Goal: Task Accomplishment & Management: Use online tool/utility

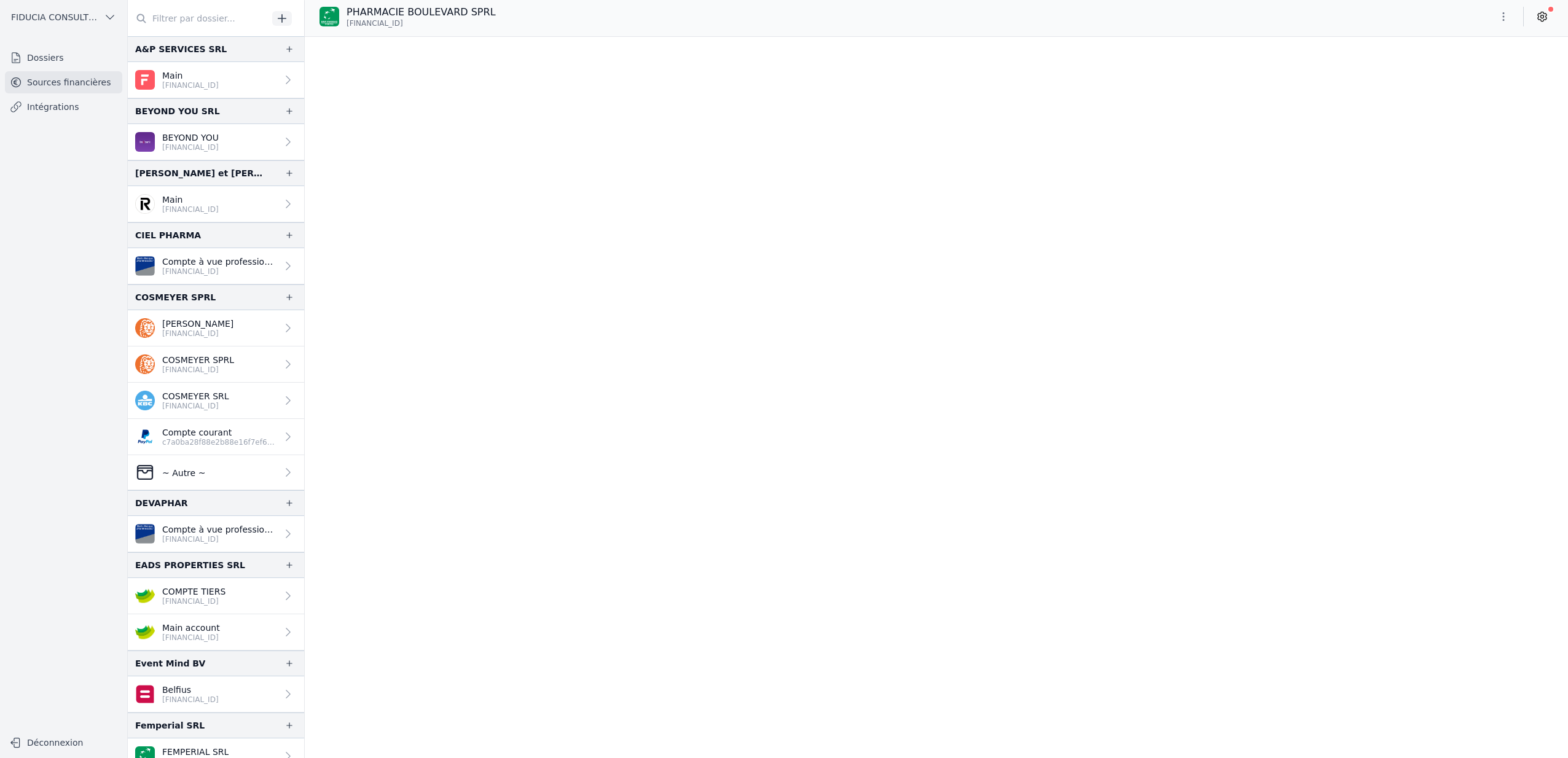
scroll to position [11898, 0]
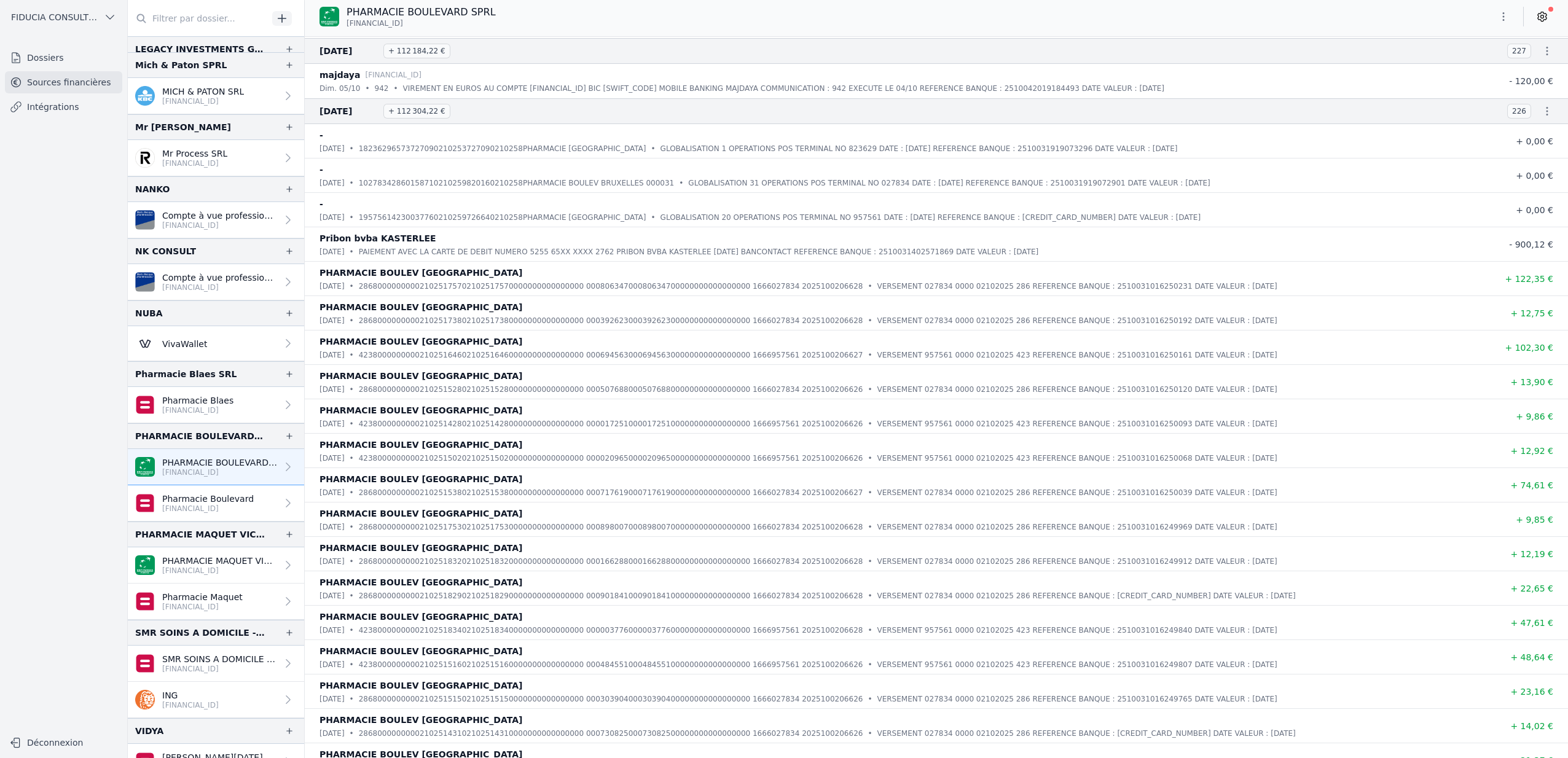
click at [286, 126] on icon "button" at bounding box center [289, 127] width 6 height 6
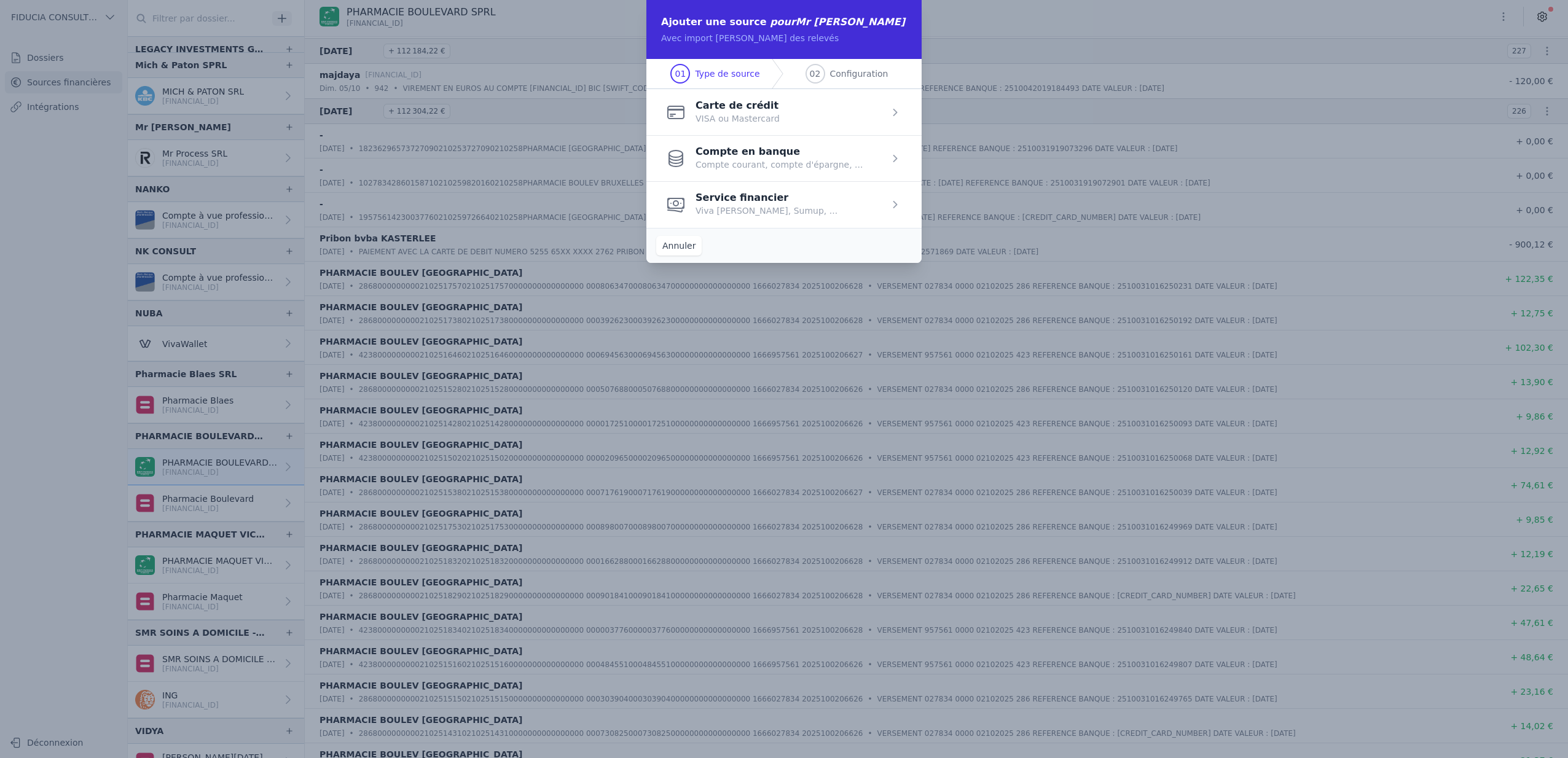
click at [680, 245] on button "Annuler" at bounding box center [679, 246] width 46 height 20
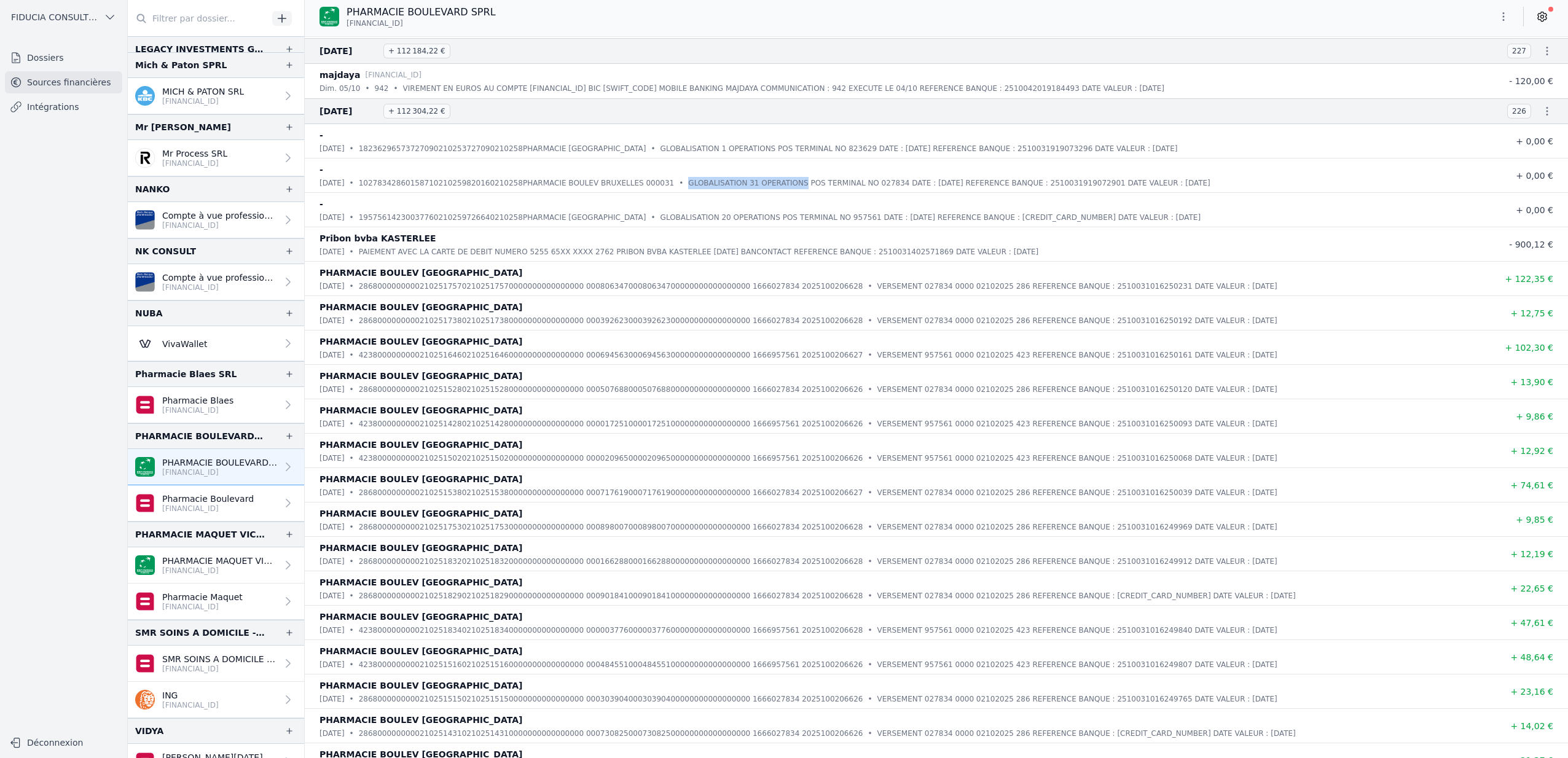
drag, startPoint x: 683, startPoint y: 180, endPoint x: 799, endPoint y: 181, distance: 116.0
click at [799, 181] on p "GLOBALISATION 31 OPERATIONS POS TERMINAL NO 027834 DATE : [DATE] REFERENCE BANQ…" at bounding box center [949, 183] width 522 height 13
click at [688, 182] on p "GLOBALISATION 31 OPERATIONS POS TERMINAL NO 027834 DATE : [DATE] REFERENCE BANQ…" at bounding box center [949, 183] width 522 height 13
click at [697, 182] on p "GLOBALISATION 31 OPERATIONS POS TERMINAL NO 027834 DATE : [DATE] REFERENCE BANQ…" at bounding box center [949, 183] width 522 height 13
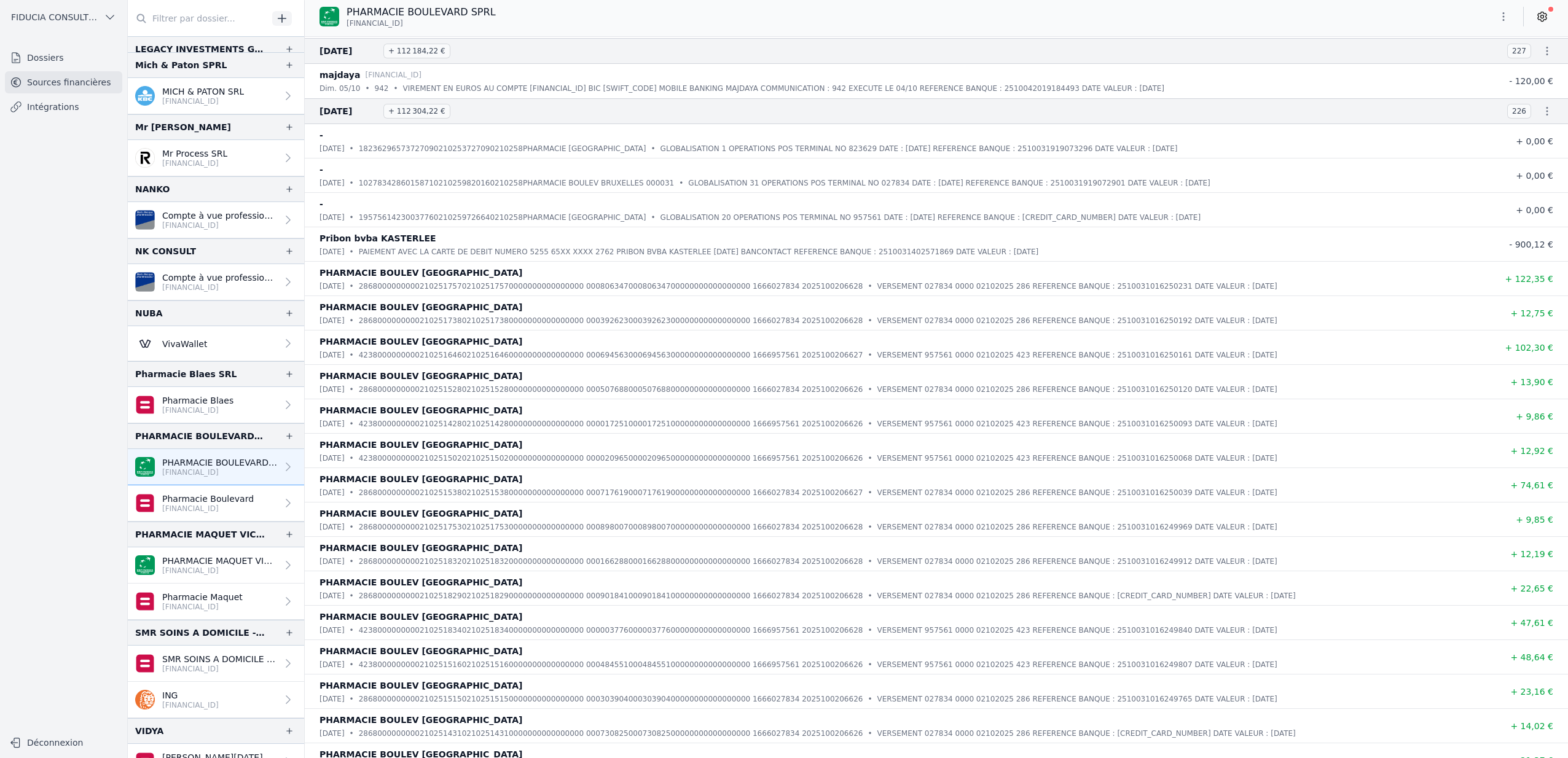
click at [1530, 140] on span "+ 0,00 €" at bounding box center [1534, 141] width 38 height 10
